Goal: Task Accomplishment & Management: Use online tool/utility

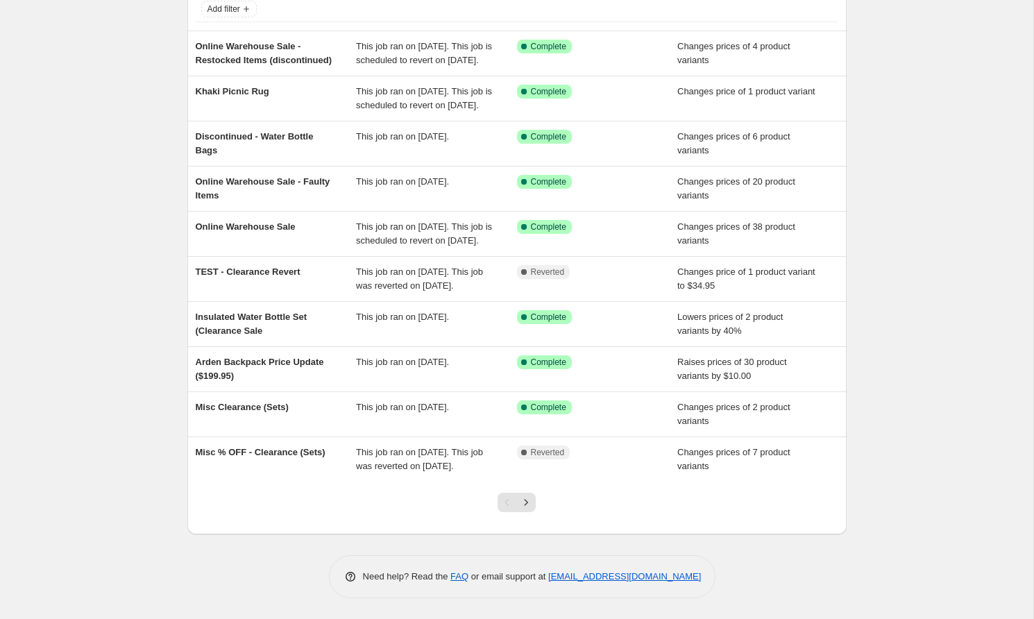
scroll to position [164, 0]
click at [525, 498] on icon "Next" at bounding box center [526, 502] width 14 height 14
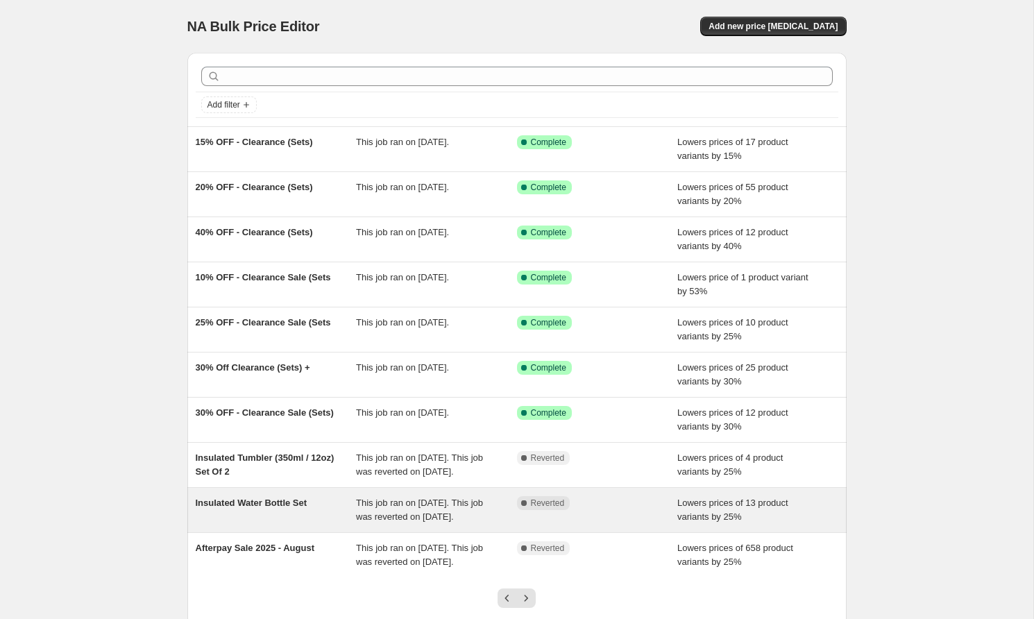
scroll to position [137, 0]
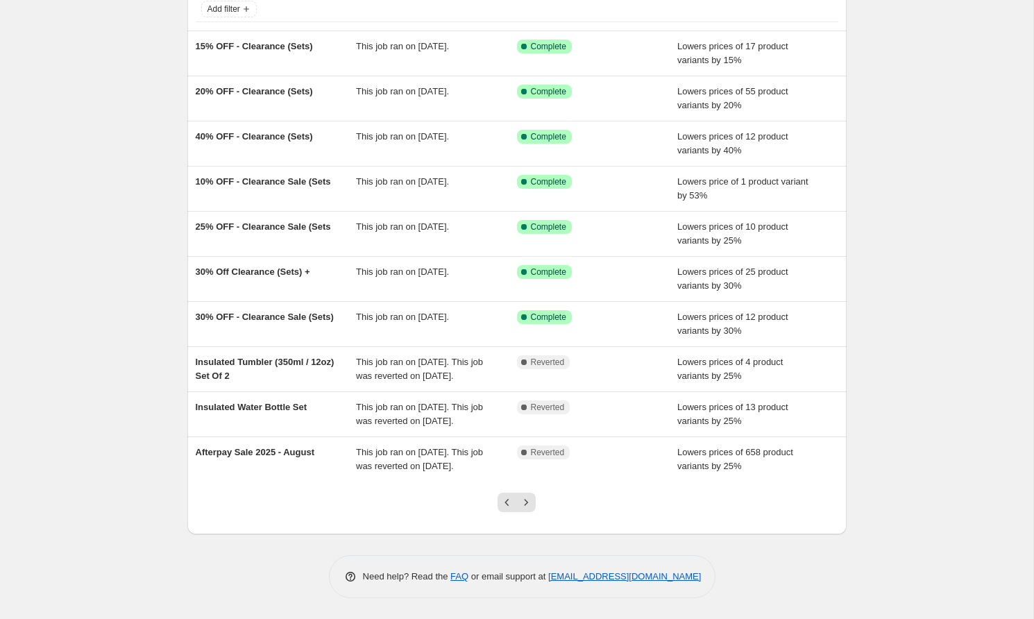
click at [509, 503] on icon "Previous" at bounding box center [507, 502] width 14 height 14
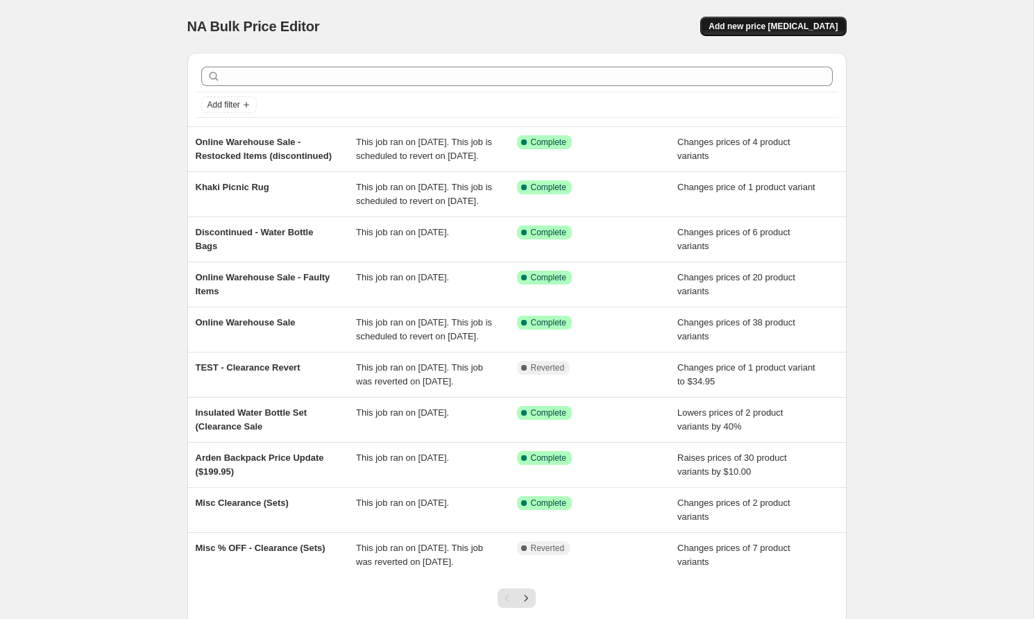
scroll to position [1, 0]
click at [763, 27] on span "Add new price [MEDICAL_DATA]" at bounding box center [772, 25] width 129 height 11
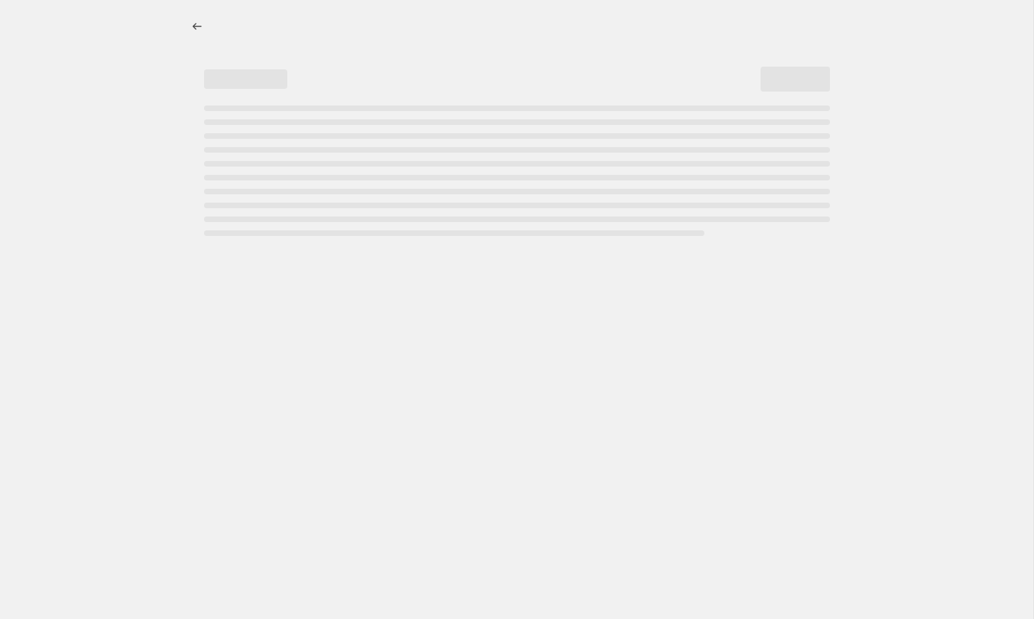
select select "percentage"
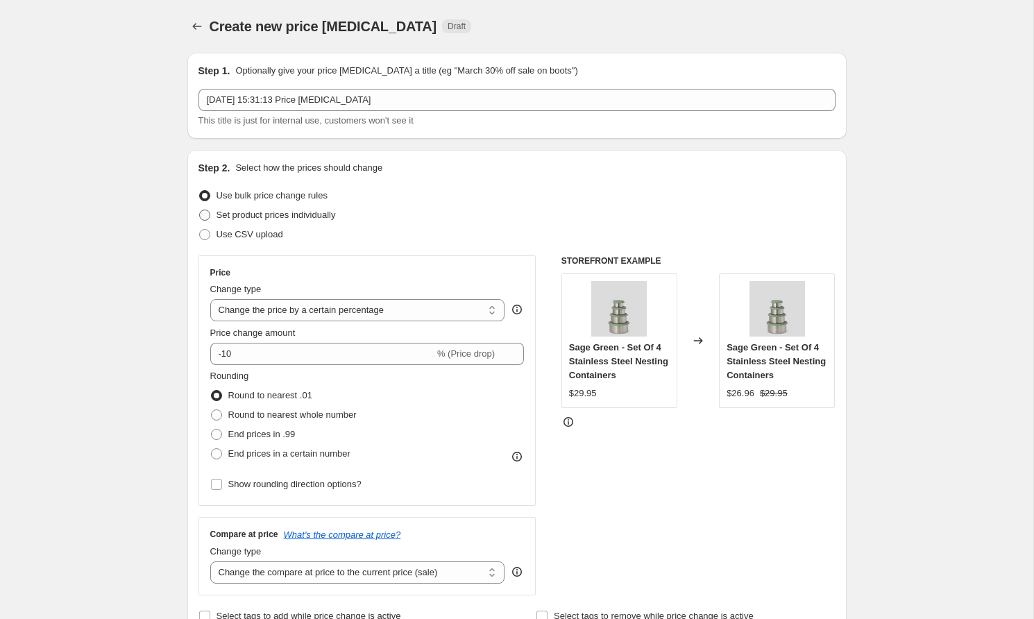
click at [305, 209] on span "Set product prices individually" at bounding box center [275, 215] width 119 height 14
click at [200, 210] on input "Set product prices individually" at bounding box center [199, 210] width 1 height 1
radio input "true"
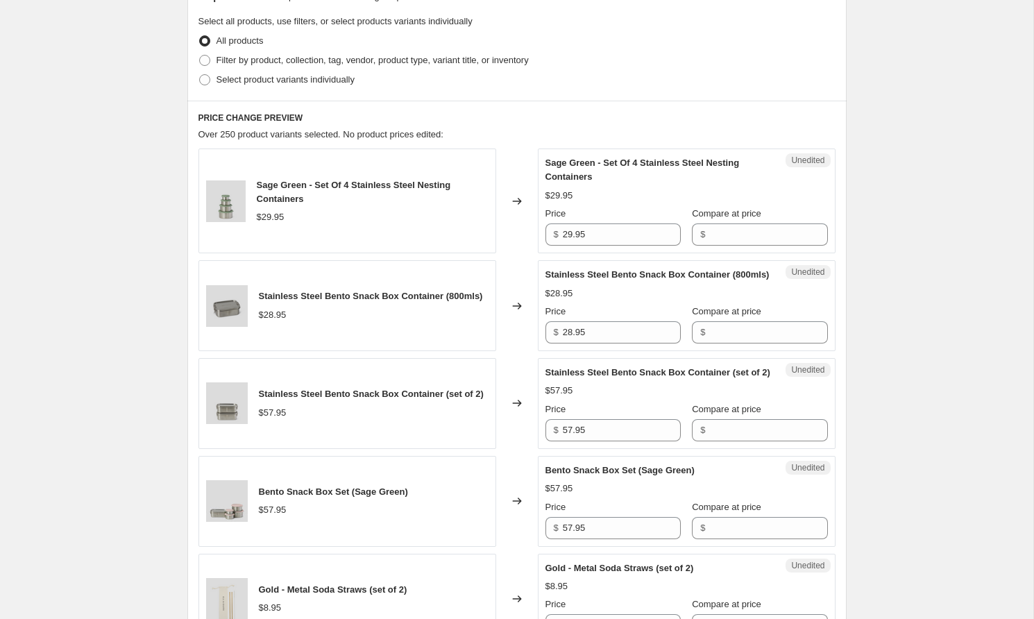
scroll to position [279, 0]
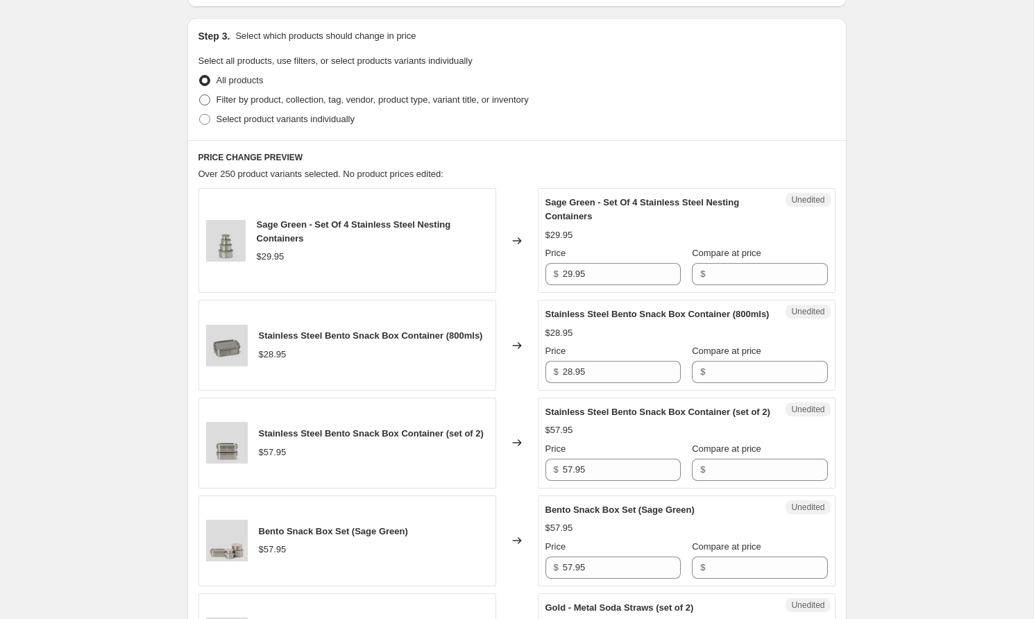
click at [334, 103] on span "Filter by product, collection, tag, vendor, product type, variant title, or inv…" at bounding box center [372, 99] width 312 height 10
click at [200, 95] on input "Filter by product, collection, tag, vendor, product type, variant title, or inv…" at bounding box center [199, 94] width 1 height 1
radio input "true"
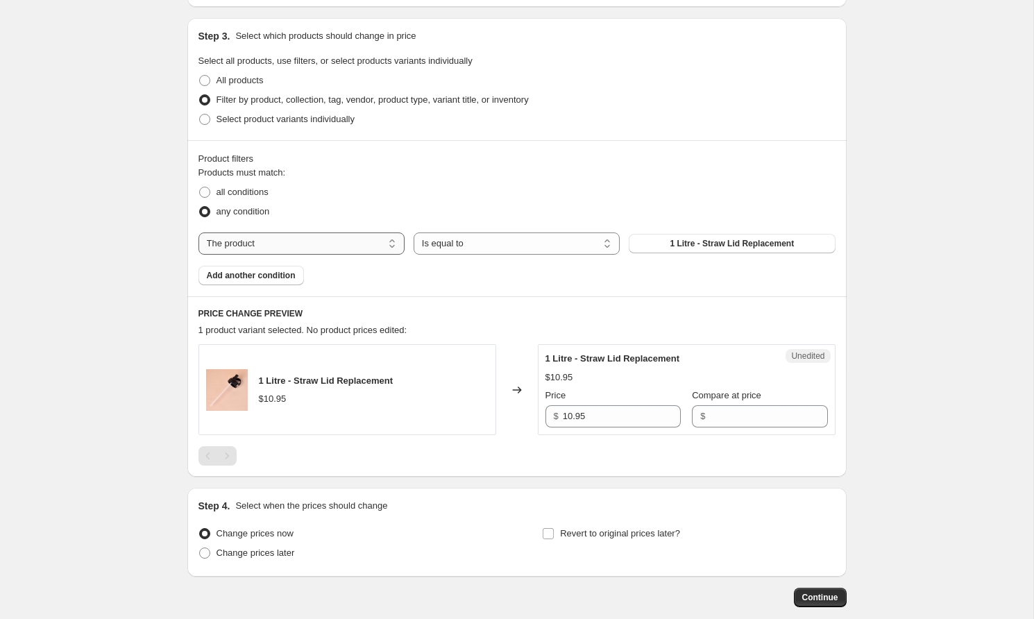
click at [365, 248] on select "The product The product's collection The product's tag The product's vendor The…" at bounding box center [301, 243] width 206 height 22
click at [351, 237] on select "The product The product's collection The product's tag The product's vendor The…" at bounding box center [301, 243] width 206 height 22
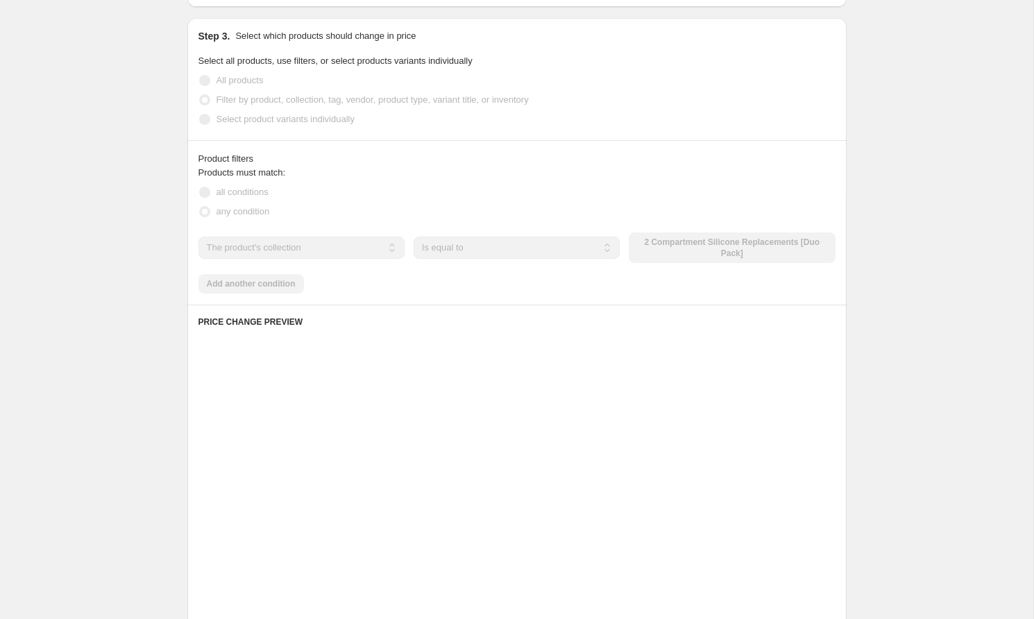
scroll to position [232, 0]
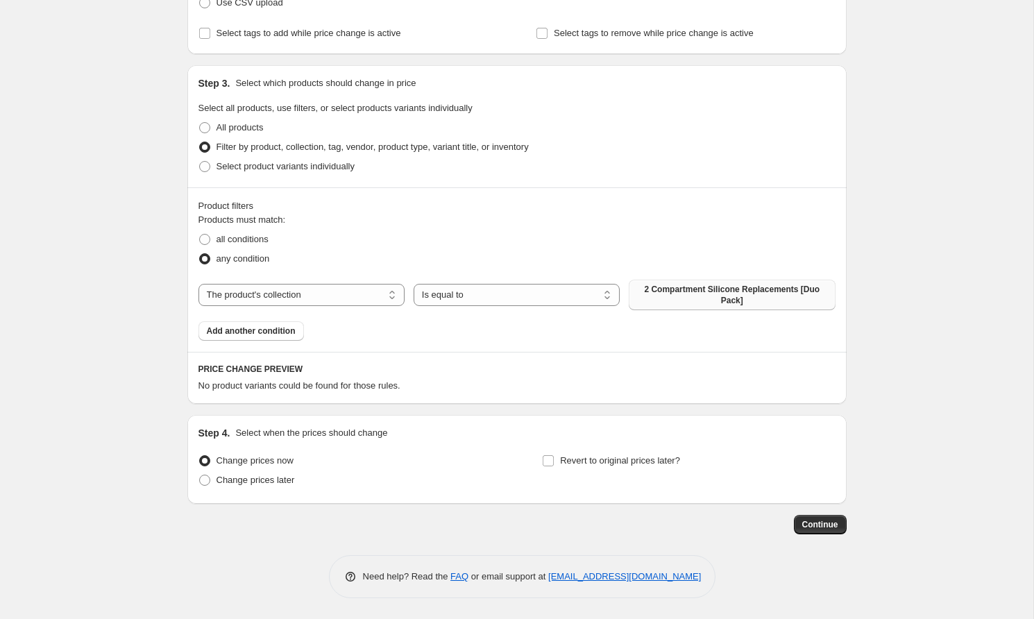
click at [708, 291] on span "2 Compartment Silicone Replacements [Duo Pack]" at bounding box center [731, 295] width 189 height 22
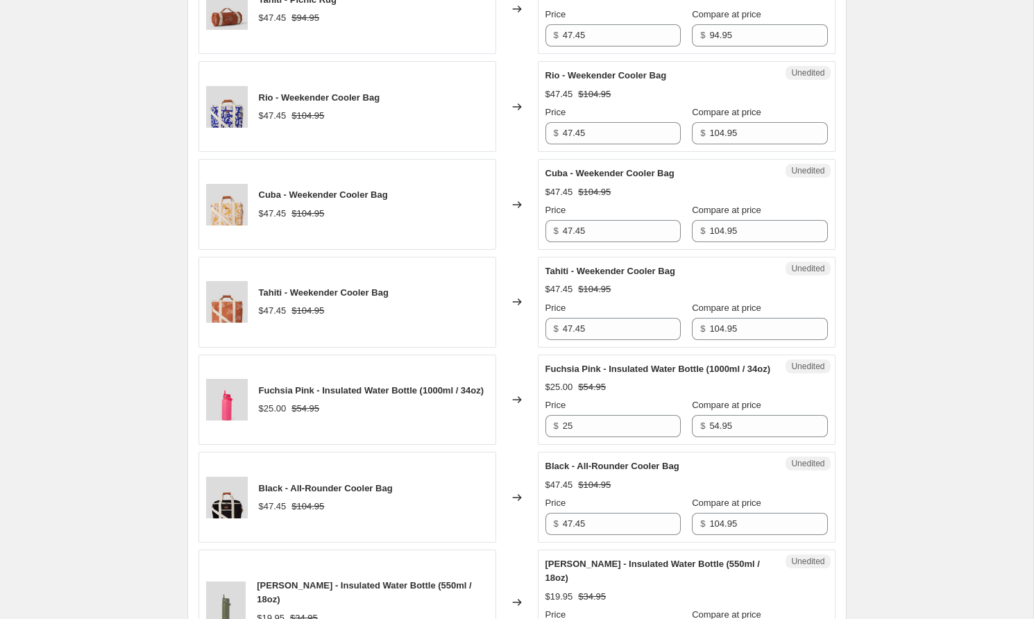
scroll to position [2226, 0]
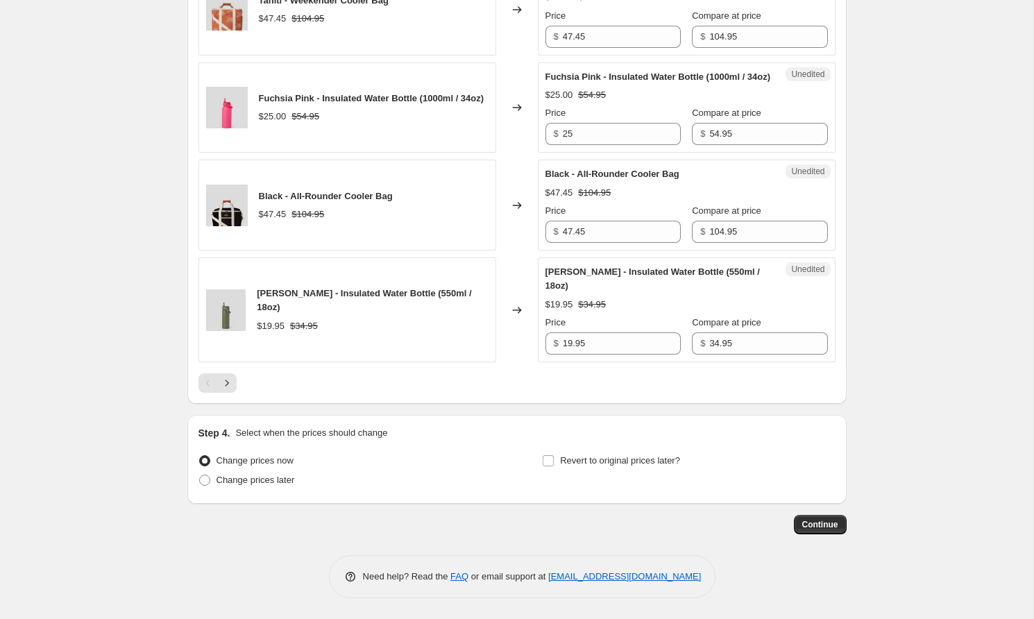
drag, startPoint x: 640, startPoint y: 334, endPoint x: 563, endPoint y: 316, distance: 79.3
click at [642, 293] on div "[PERSON_NAME] - Insulated Water Bottle (550ml / 18oz)" at bounding box center [658, 279] width 227 height 28
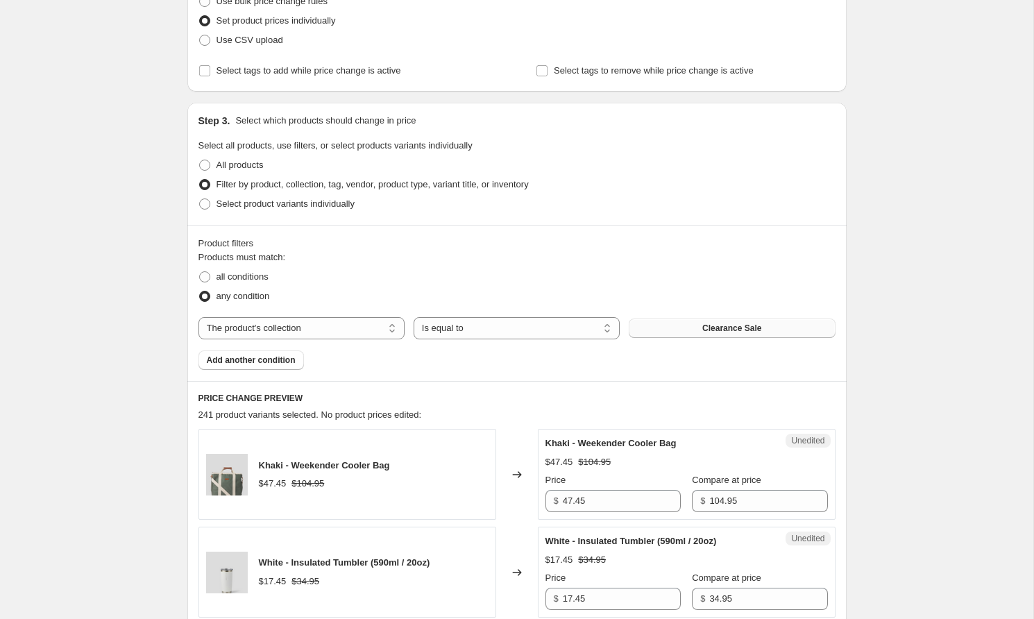
scroll to position [350, 0]
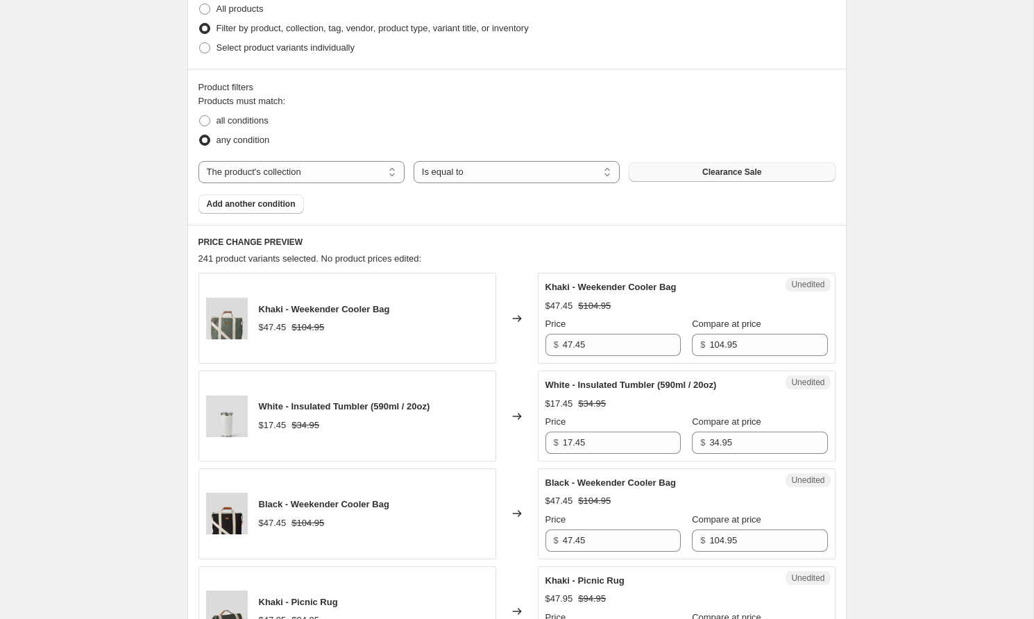
click at [723, 167] on span "Clearance Sale" at bounding box center [731, 172] width 59 height 11
click at [764, 173] on button "Clearance Sale" at bounding box center [732, 171] width 206 height 19
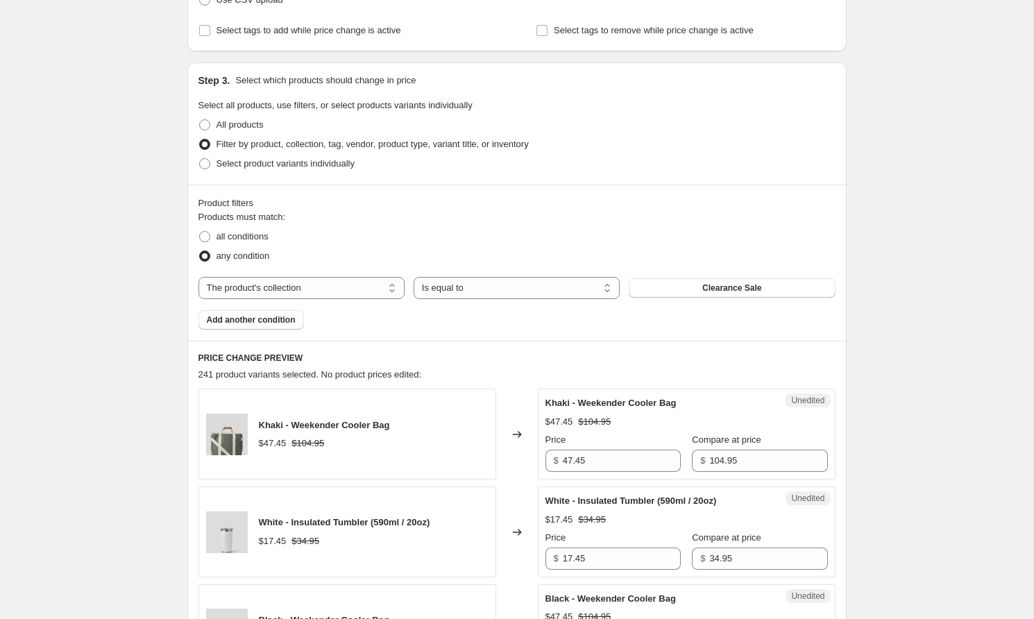
scroll to position [237, 0]
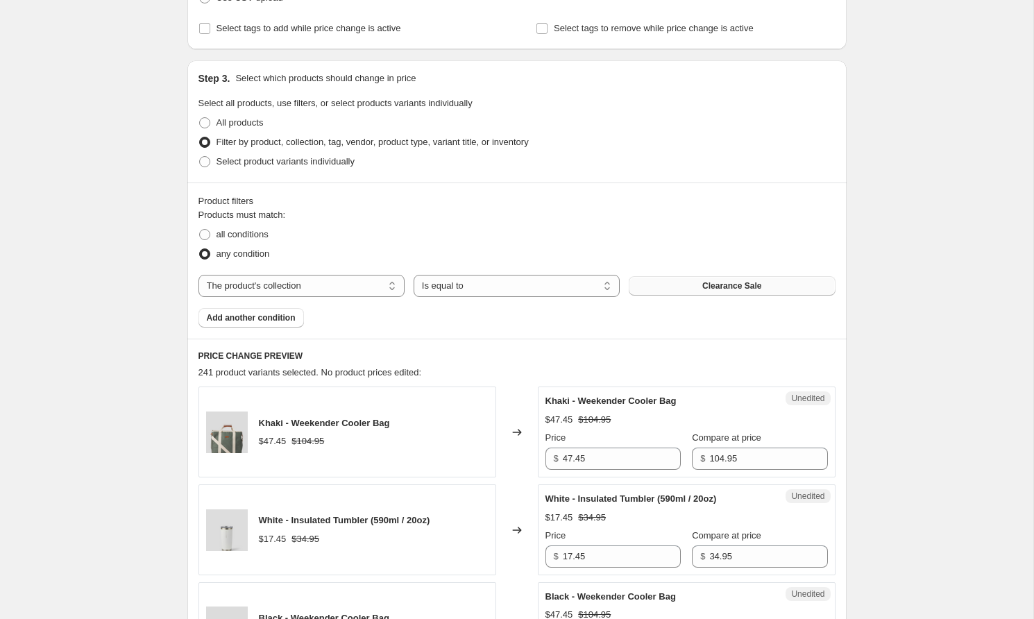
click at [740, 291] on span "Clearance Sale" at bounding box center [731, 285] width 59 height 11
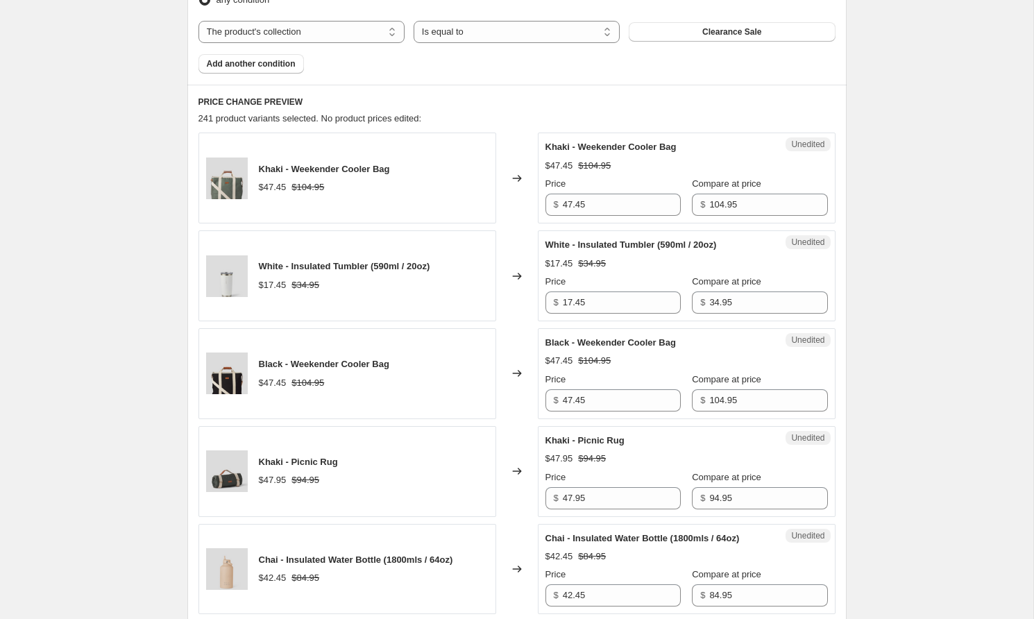
scroll to position [470, 0]
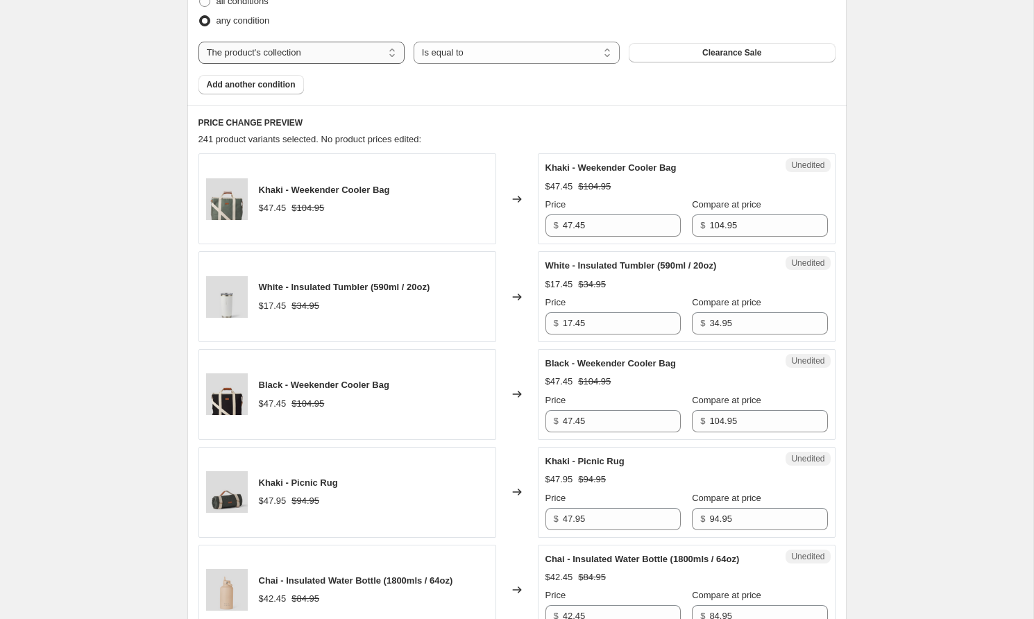
click at [325, 58] on select "The product The product's collection The product's tag The product's vendor The…" at bounding box center [301, 53] width 206 height 22
click at [732, 51] on span "Clearance Sale" at bounding box center [731, 52] width 59 height 11
click at [342, 44] on select "The product The product's collection The product's tag The product's vendor The…" at bounding box center [301, 53] width 206 height 22
select select "product"
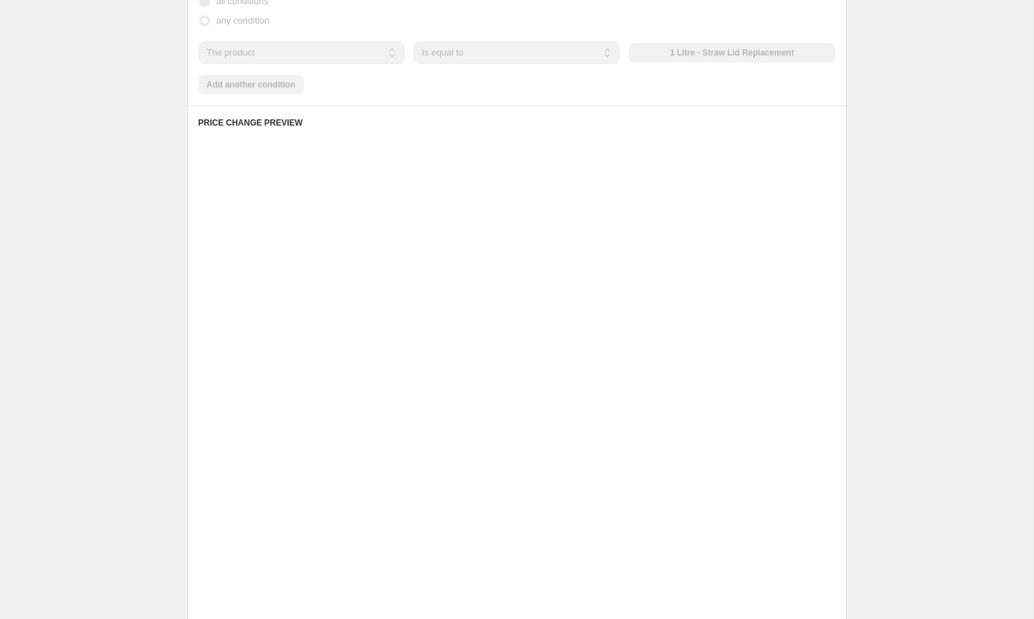
click at [695, 44] on div "The product The product's collection The product's tag The product's vendor The…" at bounding box center [516, 53] width 637 height 22
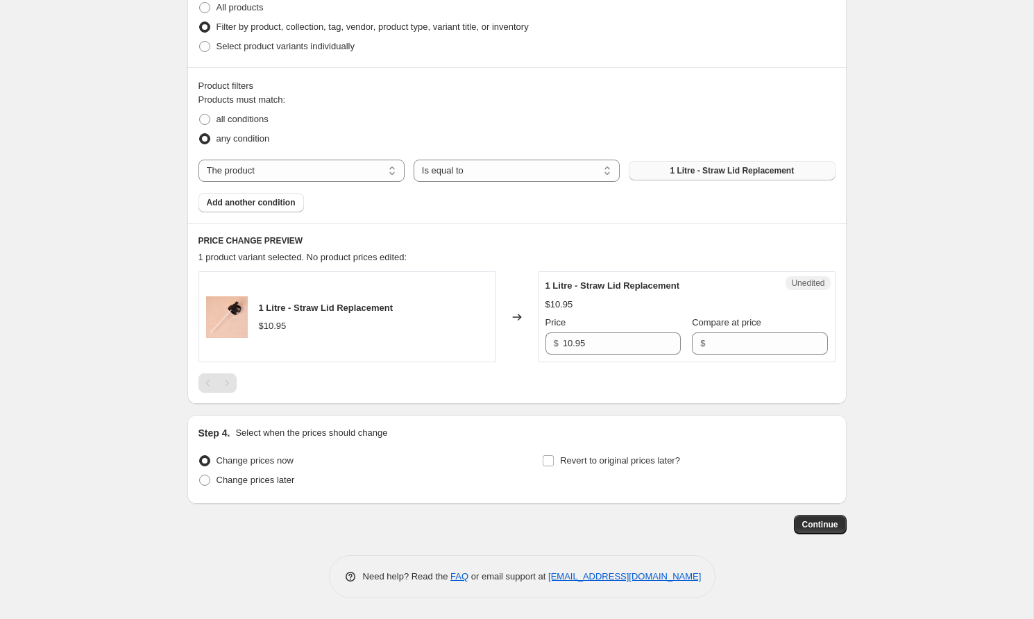
click at [713, 169] on span "1 Litre - Straw Lid Replacement" at bounding box center [732, 170] width 124 height 11
click at [277, 208] on span "Add another condition" at bounding box center [251, 202] width 89 height 11
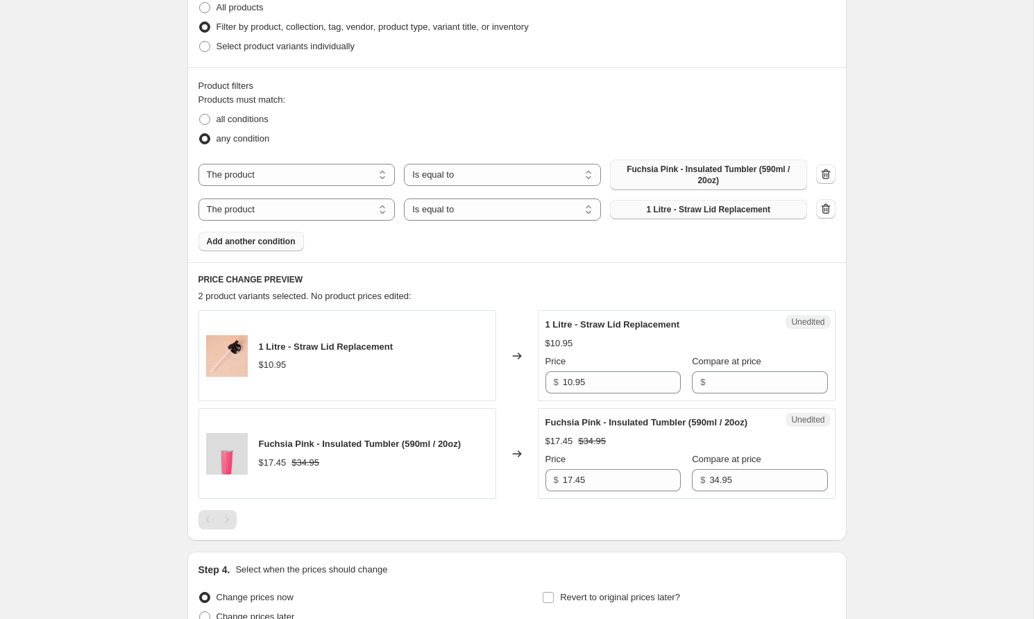
click at [653, 213] on span "1 Litre - Straw Lid Replacement" at bounding box center [708, 209] width 124 height 11
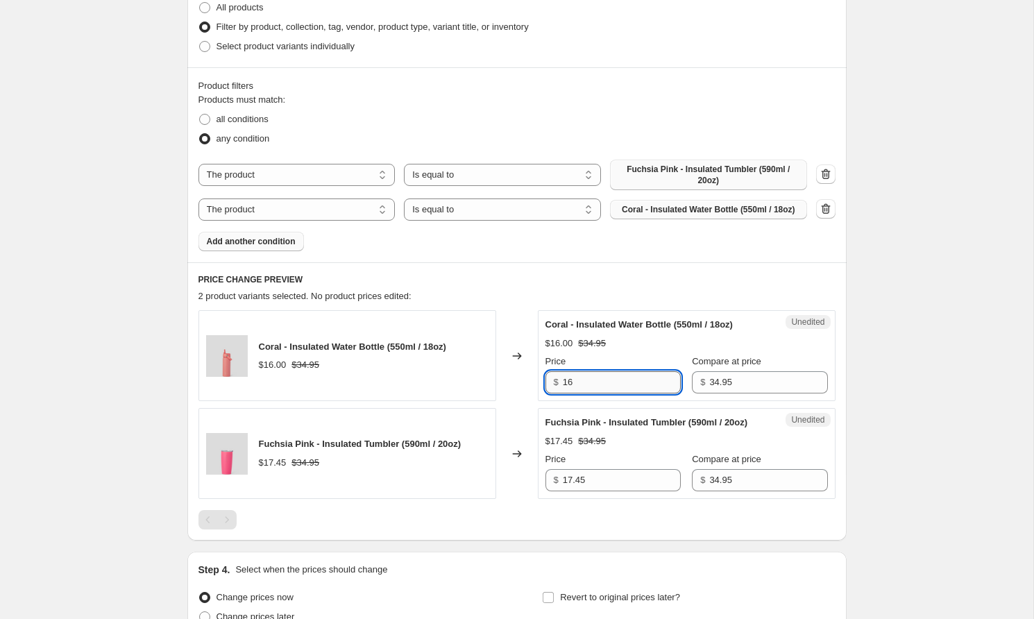
click at [629, 387] on input "16" at bounding box center [622, 382] width 118 height 22
type input "1"
type input "19.95"
click at [593, 491] on input "17.45" at bounding box center [622, 480] width 118 height 22
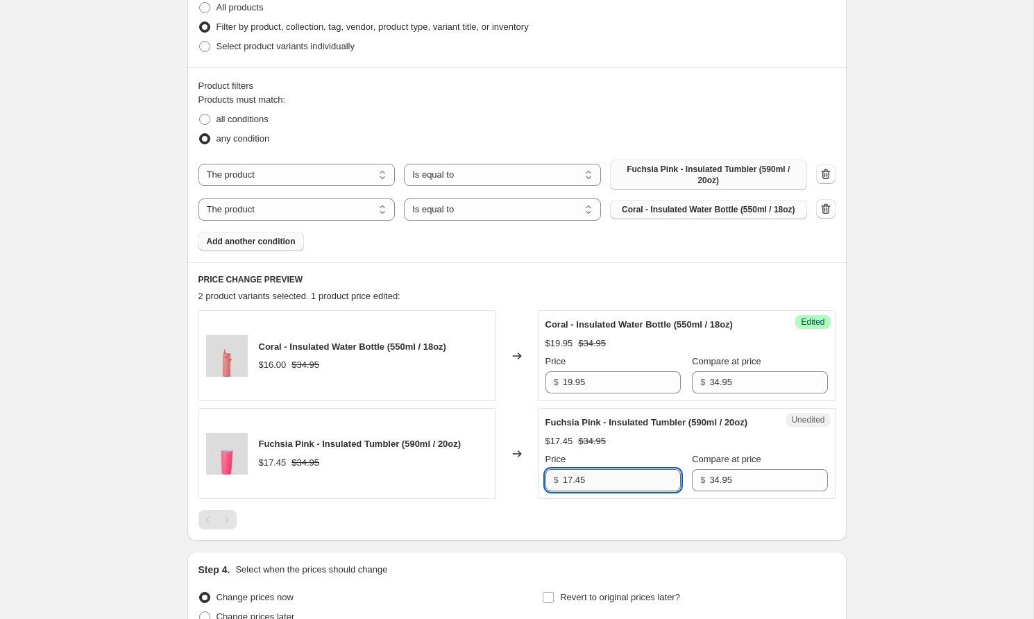
click at [593, 491] on input "17.45" at bounding box center [622, 480] width 118 height 22
type input "24.95"
click at [883, 453] on div "Create new price [MEDICAL_DATA]. This page is ready Create new price [MEDICAL_D…" at bounding box center [516, 201] width 1033 height 1107
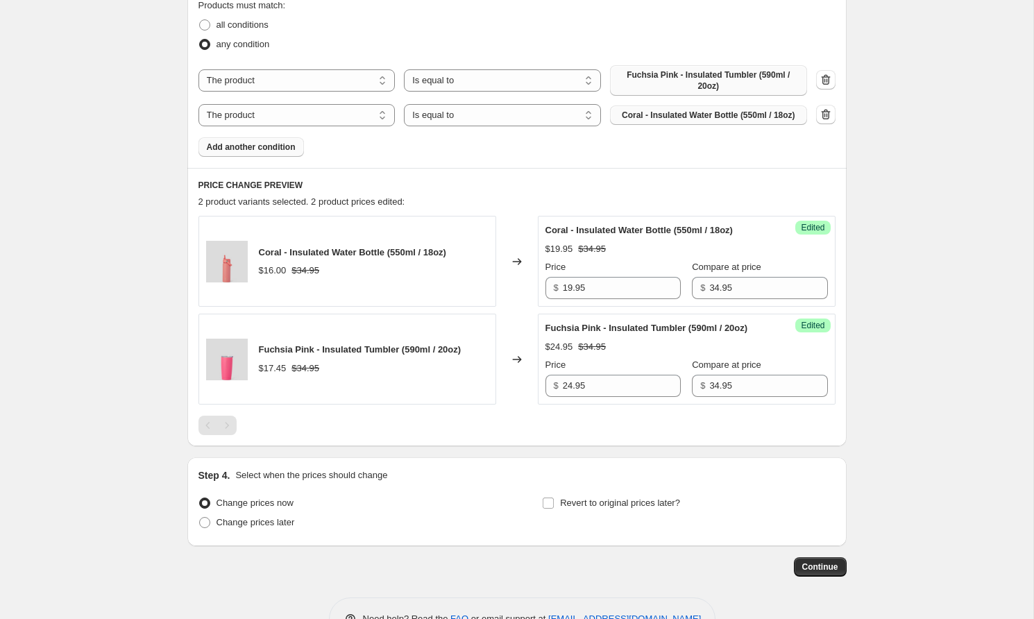
scroll to position [511, 0]
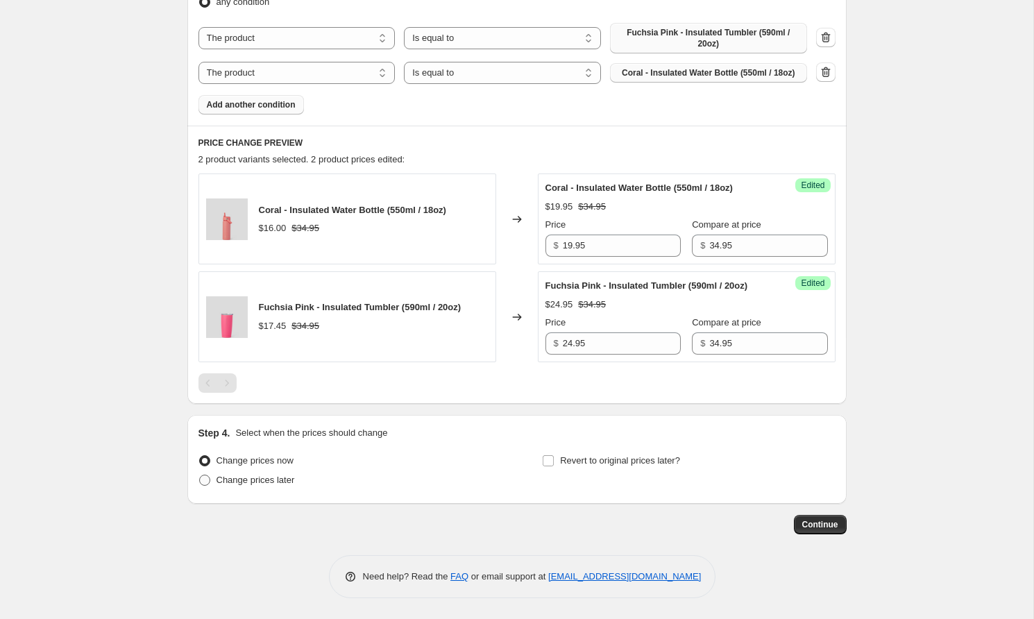
click at [247, 484] on span "Change prices later" at bounding box center [255, 480] width 78 height 10
click at [200, 475] on input "Change prices later" at bounding box center [199, 475] width 1 height 1
radio input "true"
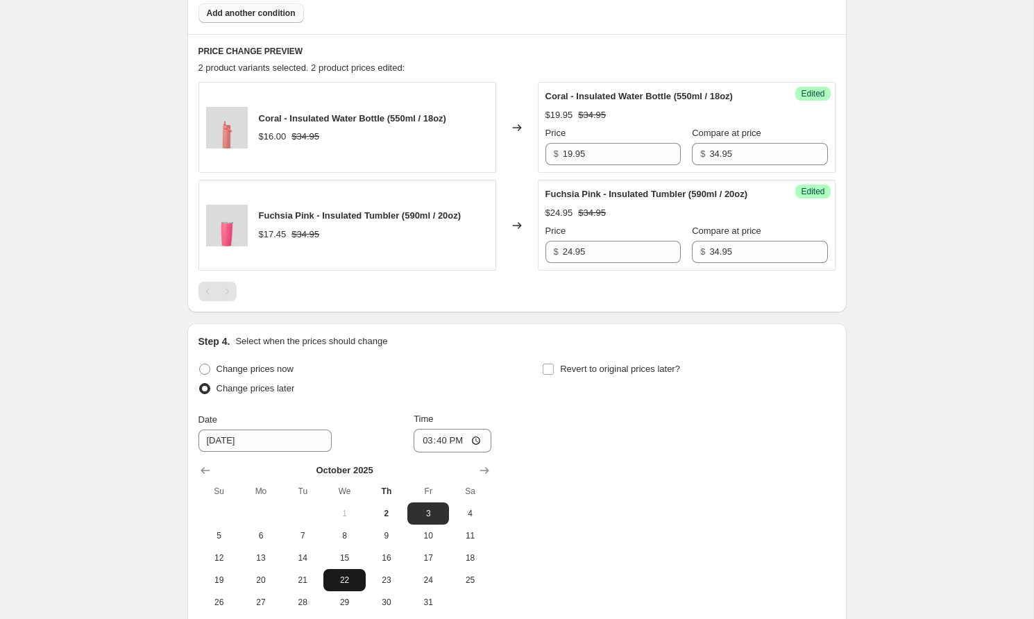
scroll to position [660, 0]
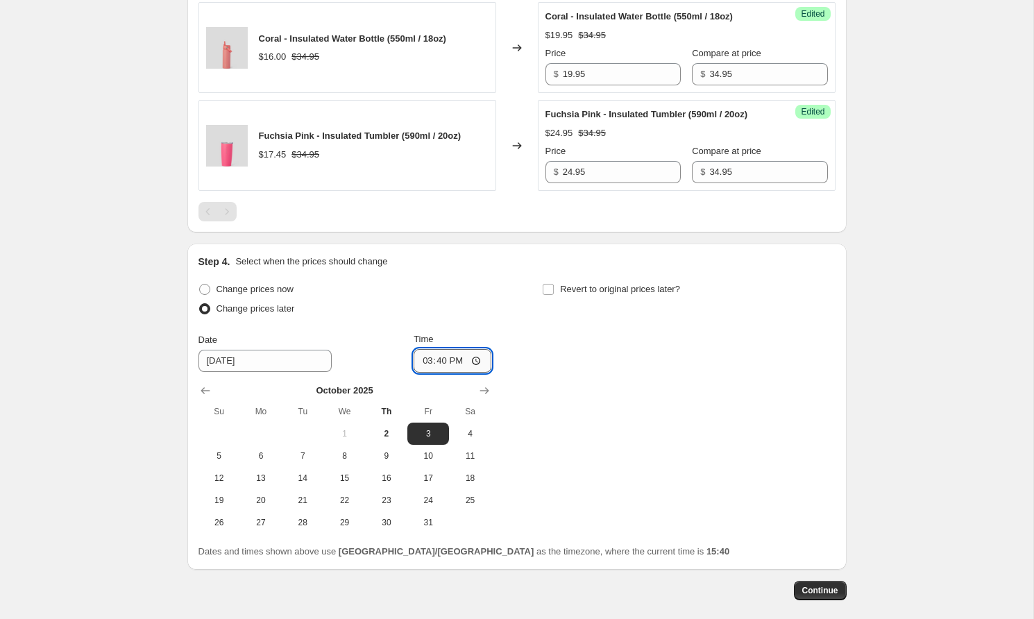
click at [461, 373] on input "15:40" at bounding box center [453, 361] width 78 height 24
click at [474, 373] on input "15:40" at bounding box center [453, 361] width 78 height 24
type input "08:05"
click at [618, 444] on div "Change prices now Change prices later Date [DATE] Time 08:[DATE] Mo Tu We Th Fr…" at bounding box center [516, 407] width 637 height 254
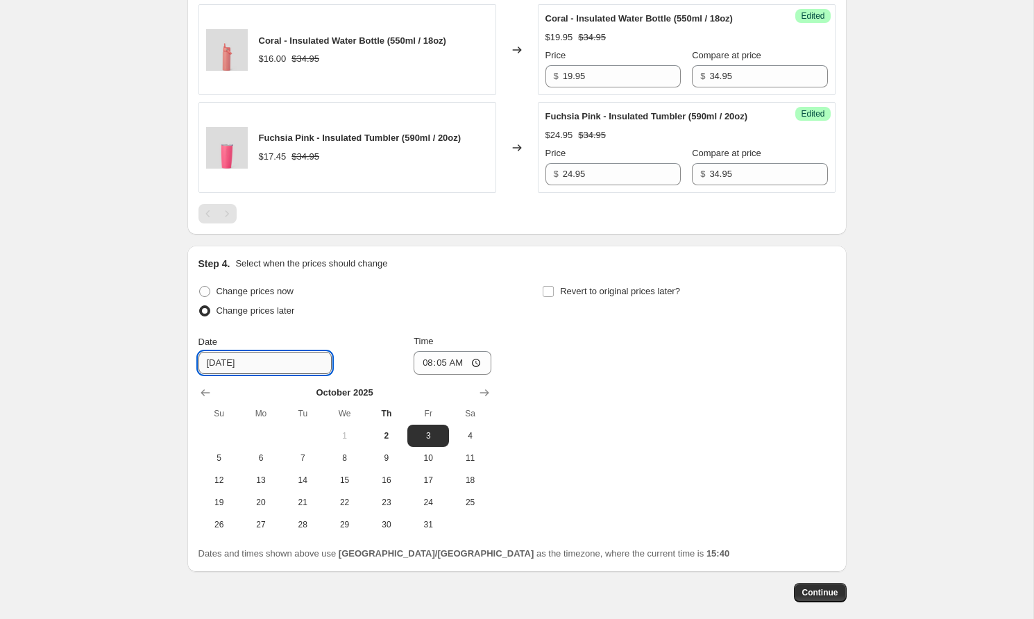
click at [235, 374] on input "[DATE]" at bounding box center [264, 363] width 133 height 22
click at [271, 374] on input "[DATE]" at bounding box center [264, 363] width 133 height 22
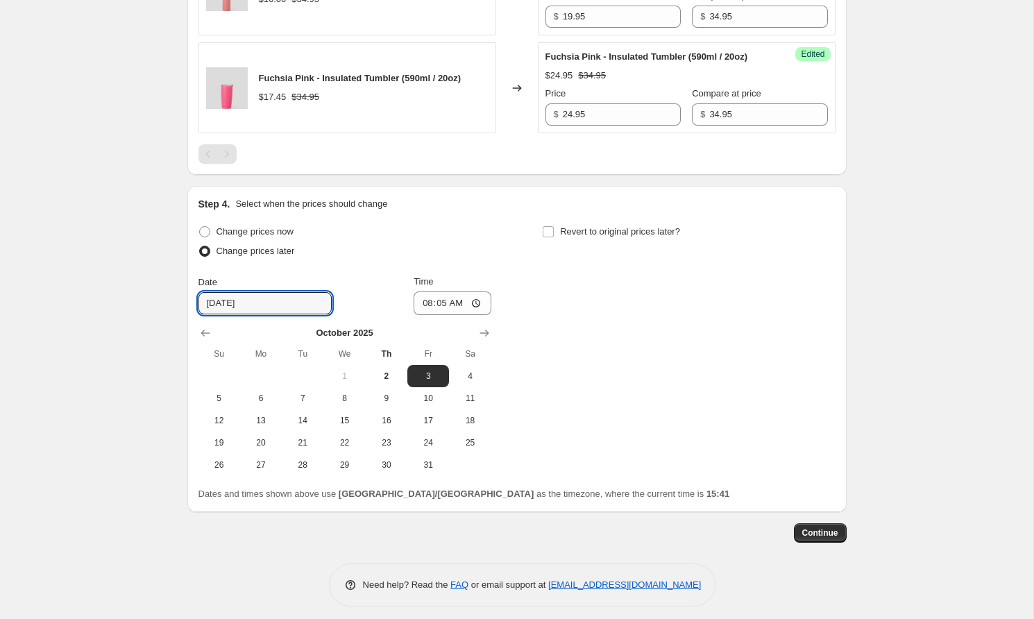
scroll to position [729, 0]
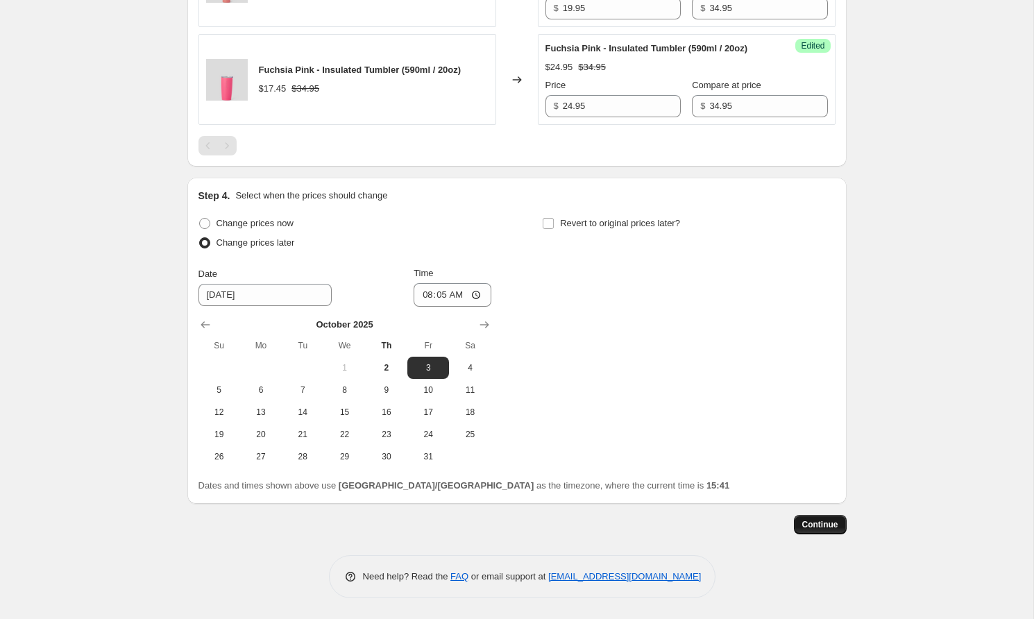
click at [812, 530] on span "Continue" at bounding box center [820, 524] width 36 height 11
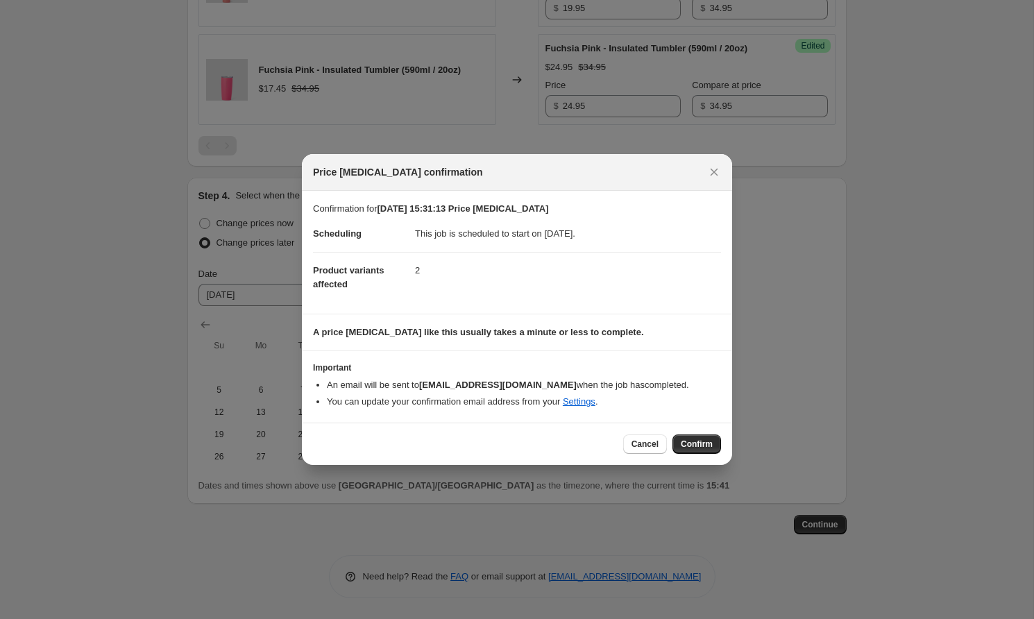
click at [697, 441] on span "Confirm" at bounding box center [697, 444] width 32 height 11
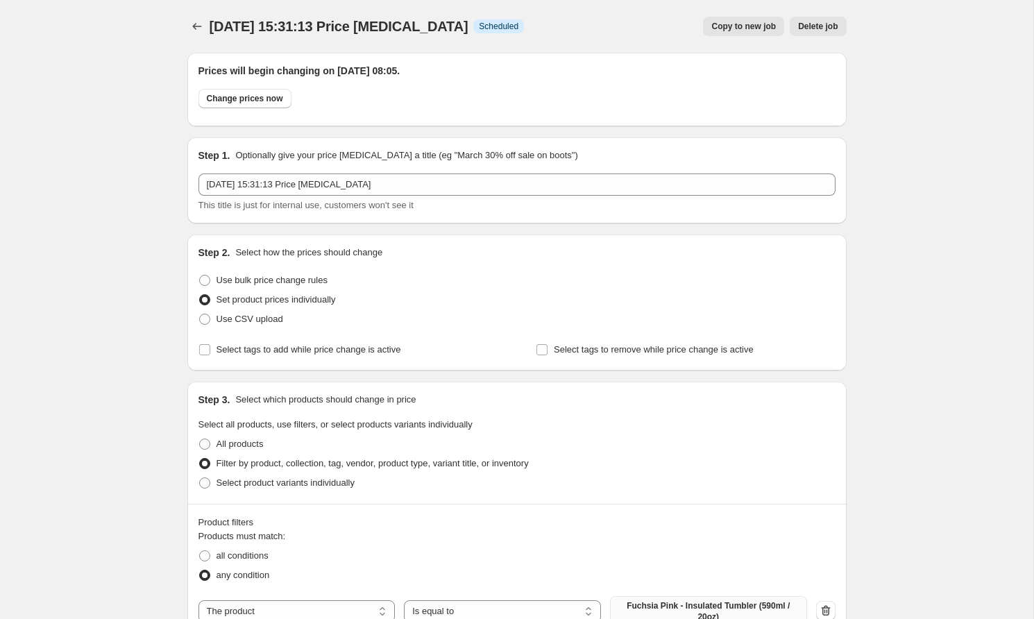
scroll to position [729, 0]
